Goal: Transaction & Acquisition: Purchase product/service

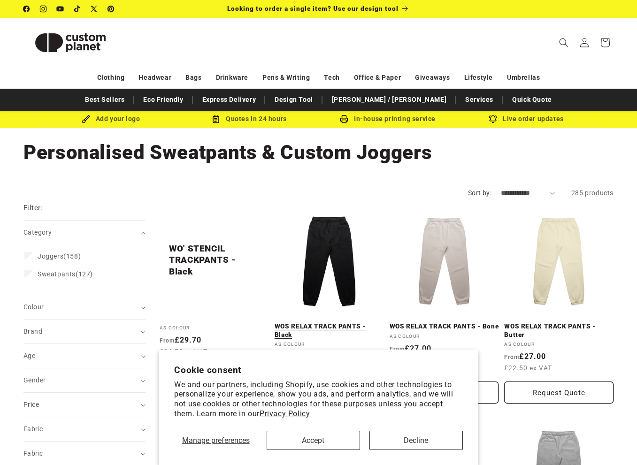
click at [355, 323] on link "WOS RELAX TRACK PANTS - Black" at bounding box center [329, 331] width 109 height 16
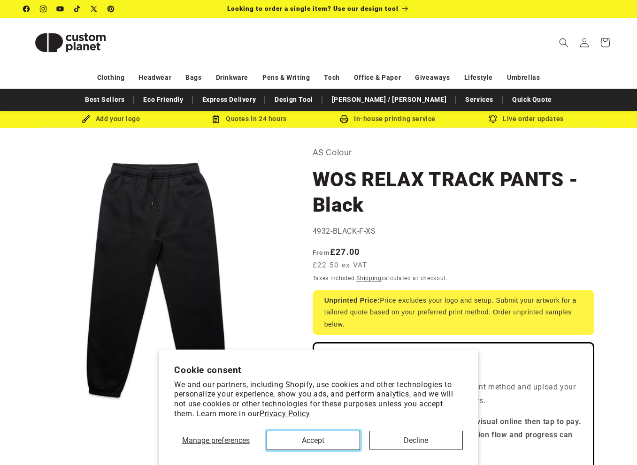
click at [331, 440] on button "Accept" at bounding box center [313, 440] width 93 height 19
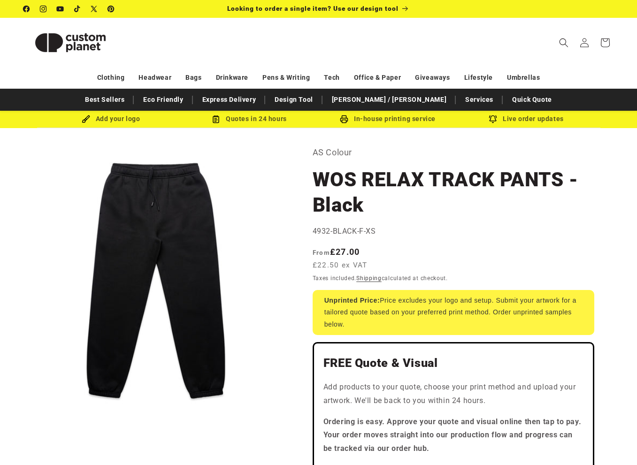
drag, startPoint x: 475, startPoint y: 280, endPoint x: 316, endPoint y: 177, distance: 189.1
click at [316, 177] on h1 "WOS RELAX TRACK PANTS - Black" at bounding box center [454, 192] width 282 height 51
